Goal: Find specific page/section

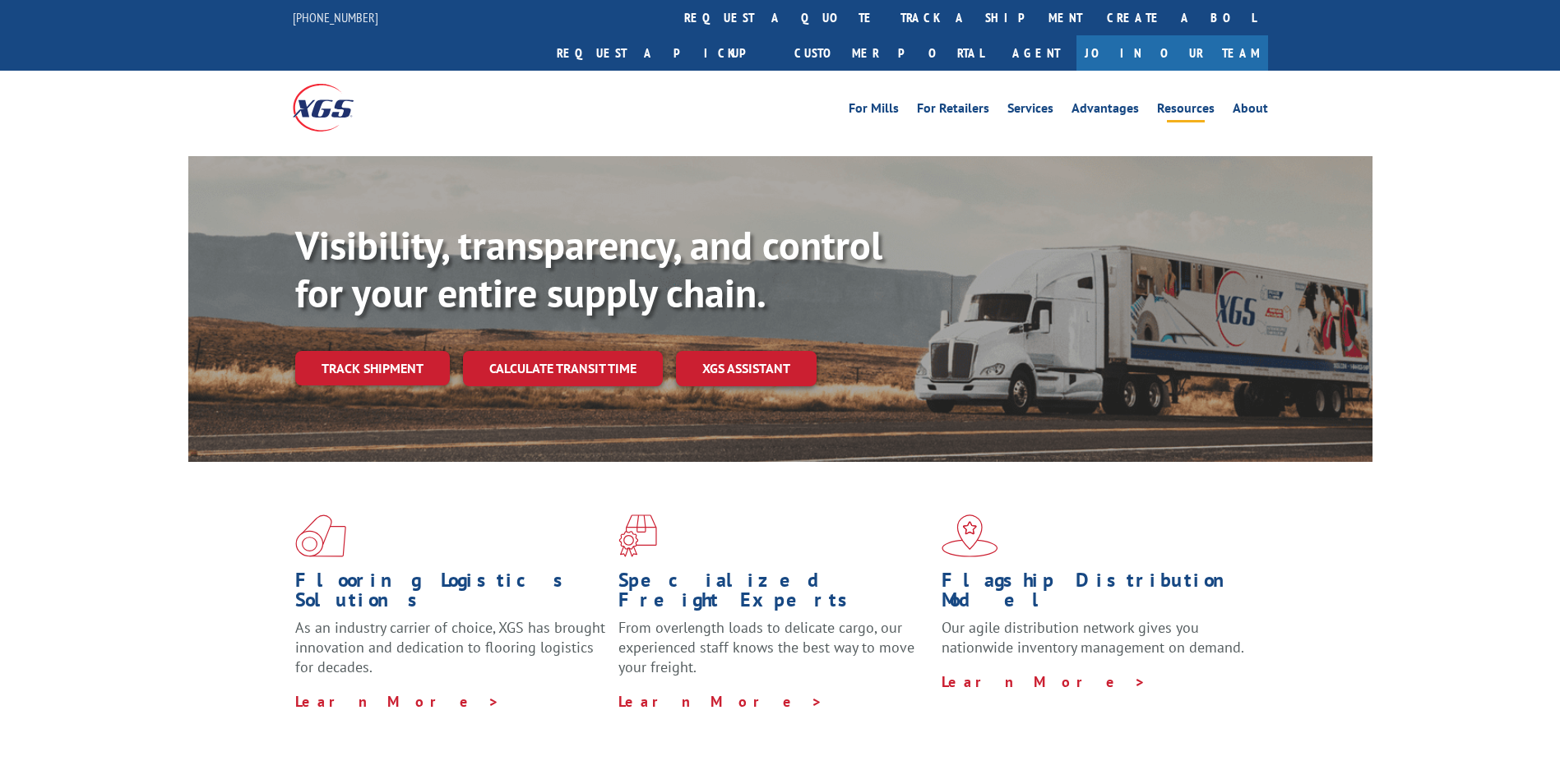
click at [1200, 102] on link "Resources" at bounding box center [1186, 111] width 57 height 18
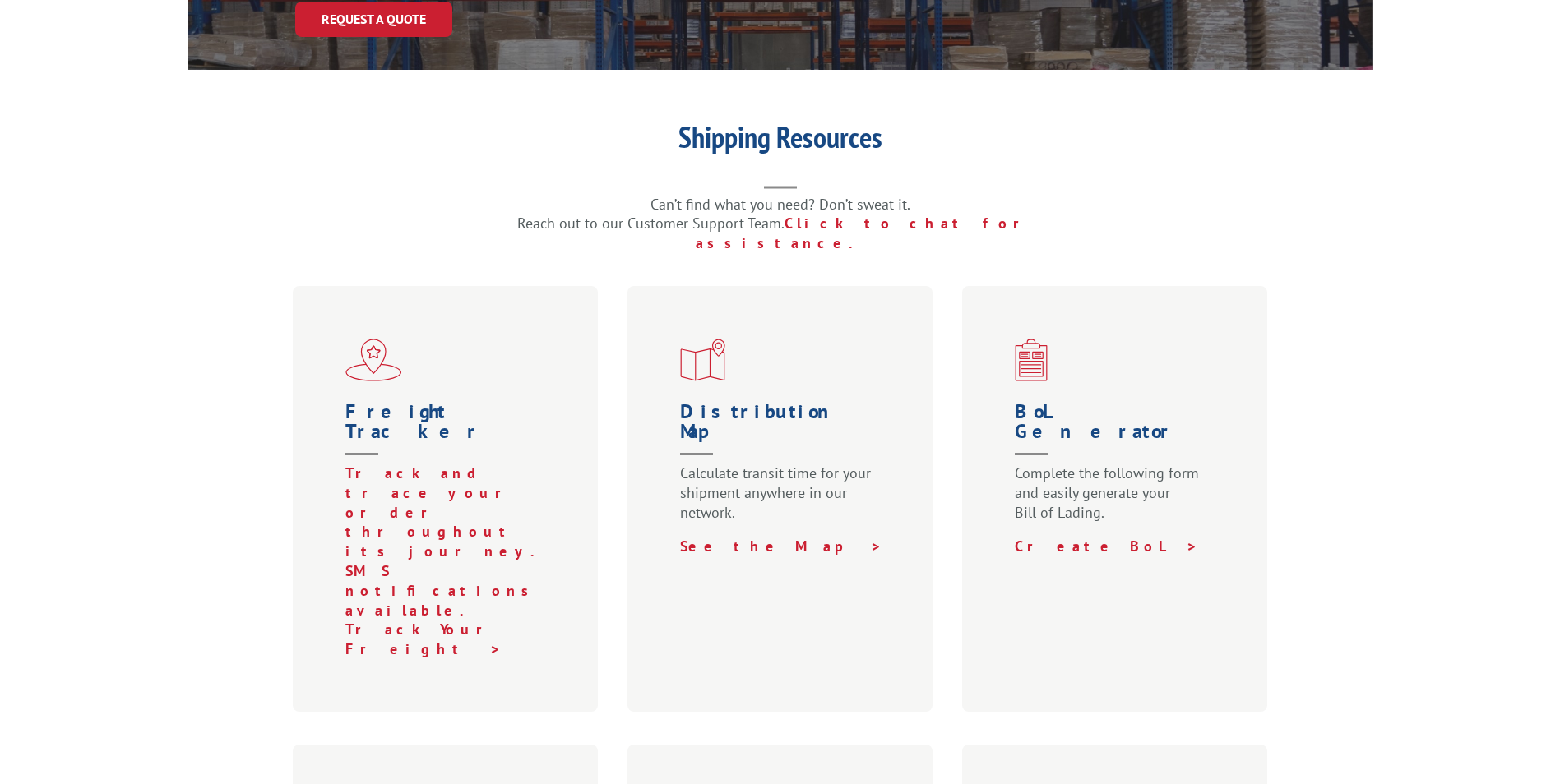
scroll to position [658, 0]
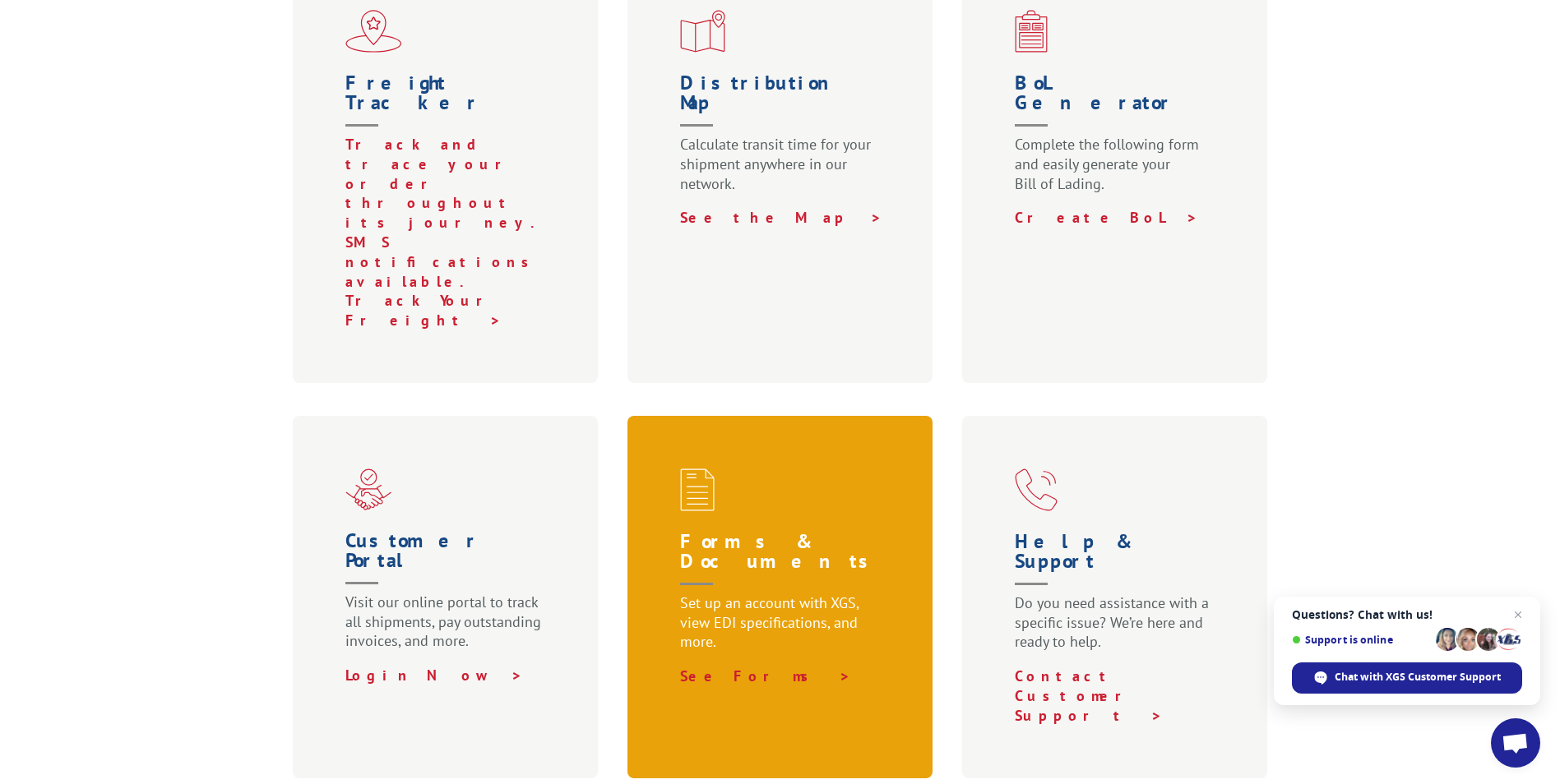
click at [757, 468] on span at bounding box center [783, 490] width 207 height 43
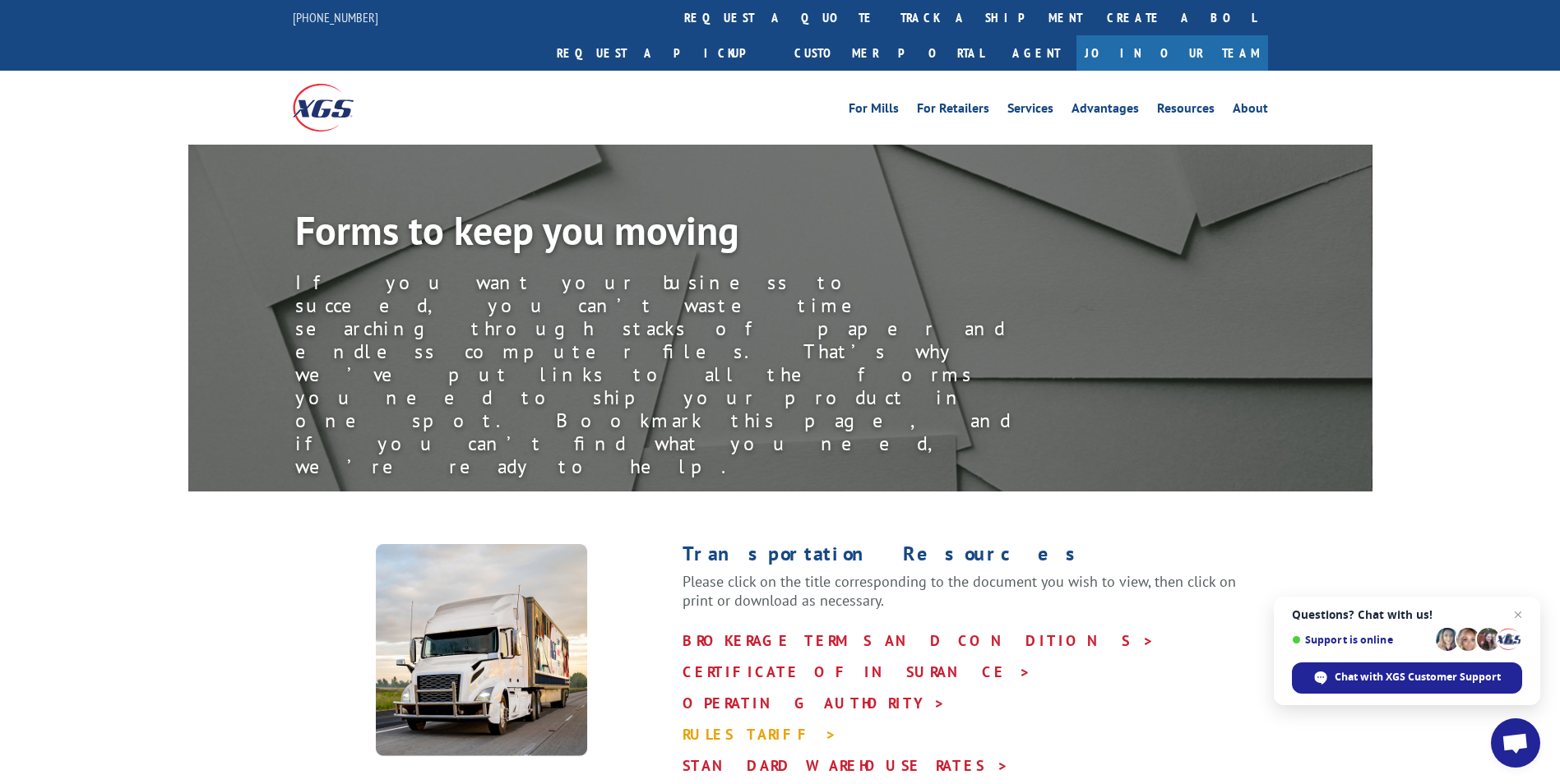
click at [744, 725] on link "RULES TARIFF >" at bounding box center [760, 734] width 154 height 19
